Goal: Book appointment/travel/reservation

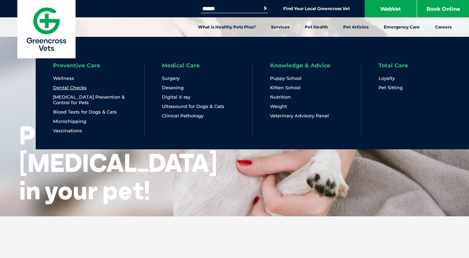
click at [71, 86] on link "Dental Checks" at bounding box center [70, 88] width 34 height 6
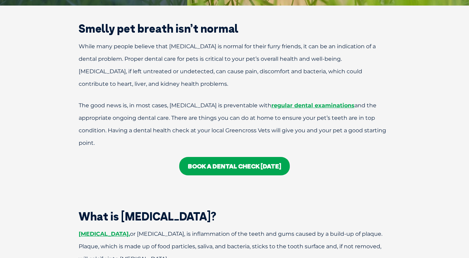
scroll to position [186, 0]
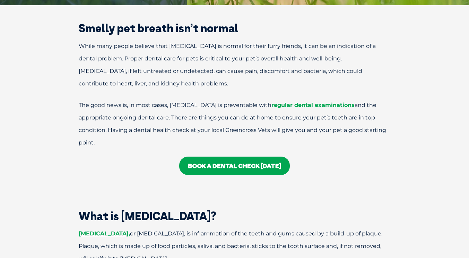
click at [303, 103] on link "regular dental examinations" at bounding box center [313, 105] width 83 height 7
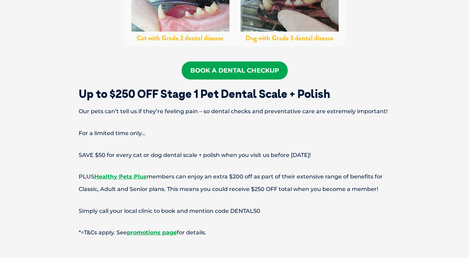
scroll to position [1240, 0]
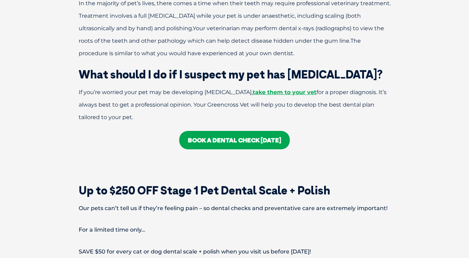
scroll to position [1446, 0]
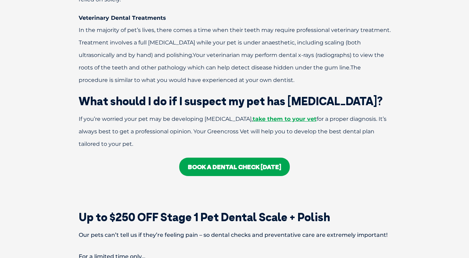
click at [217, 157] on link "BOOK A DENTAL CHECK TODAY" at bounding box center [234, 166] width 111 height 18
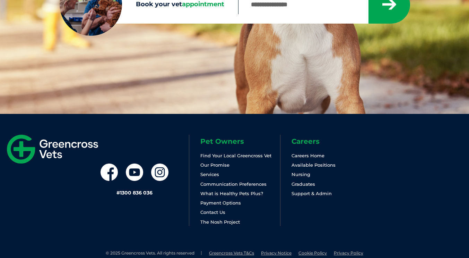
scroll to position [156, 0]
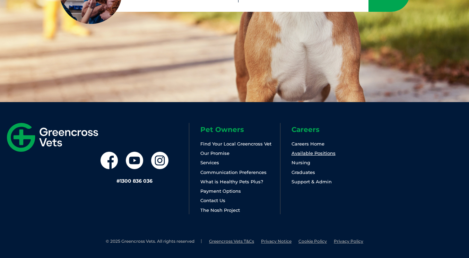
click at [307, 153] on link "Available Positions" at bounding box center [314, 153] width 44 height 6
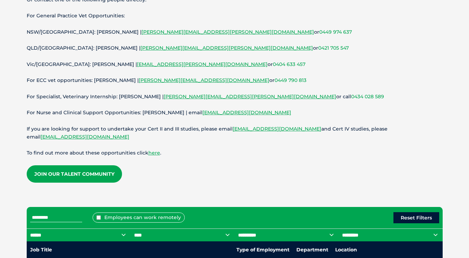
scroll to position [128, 0]
